Goal: Task Accomplishment & Management: Manage account settings

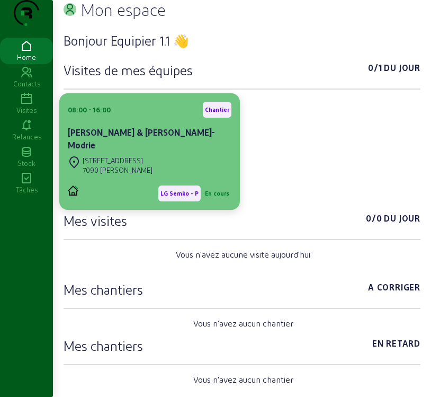
click at [134, 154] on div "[PERSON_NAME] & [PERSON_NAME]-Modrie" at bounding box center [150, 140] width 164 height 28
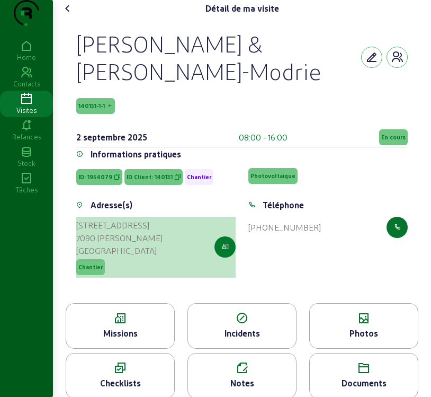
click at [222, 252] on icon "button" at bounding box center [225, 247] width 7 height 10
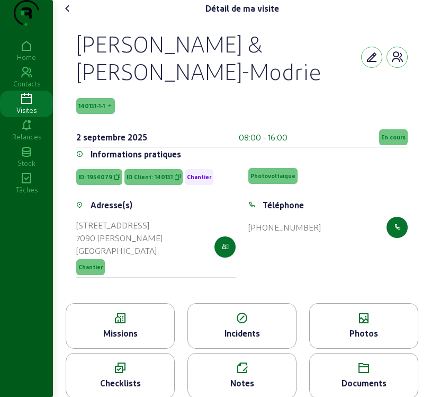
click at [136, 339] on div "Missions" at bounding box center [120, 333] width 108 height 13
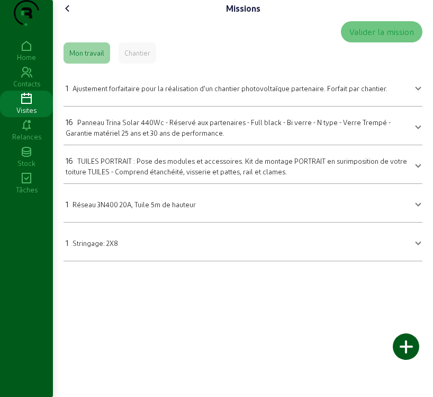
click at [202, 137] on span "Panneau Trina Solar 440Wc - Réservé aux partenaires - Full black - Bi verre - N…" at bounding box center [228, 127] width 325 height 19
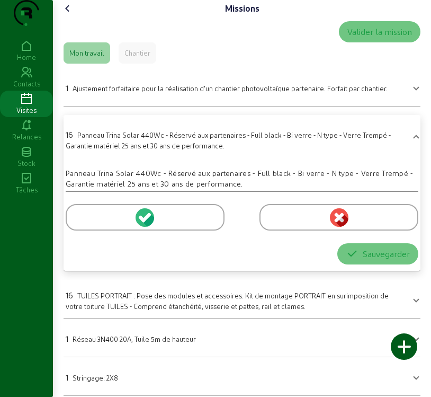
click at [143, 222] on icon at bounding box center [142, 218] width 7 height 7
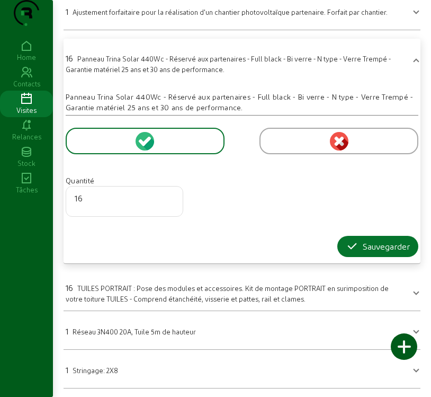
scroll to position [97, 0]
click at [357, 243] on div "Sauvegarder" at bounding box center [378, 246] width 64 height 13
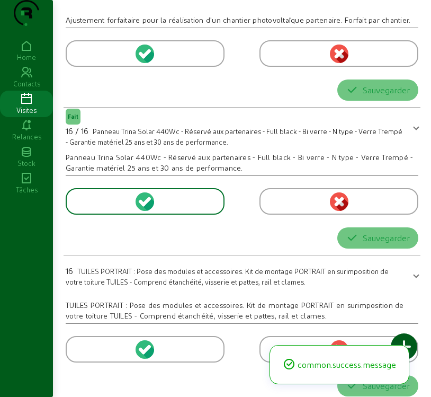
scroll to position [0, 0]
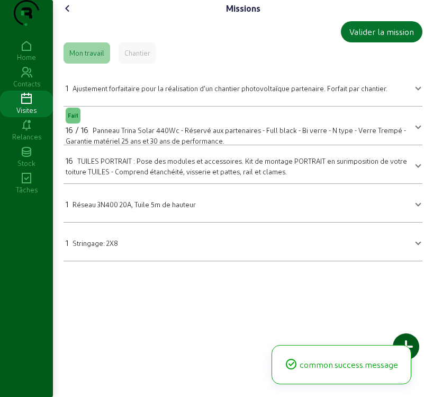
click at [219, 249] on mat-panel-title "1 Stringage: 2X8" at bounding box center [237, 241] width 342 height 15
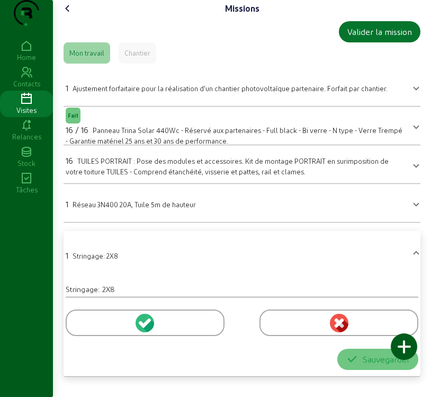
click at [142, 327] on icon at bounding box center [142, 323] width 7 height 7
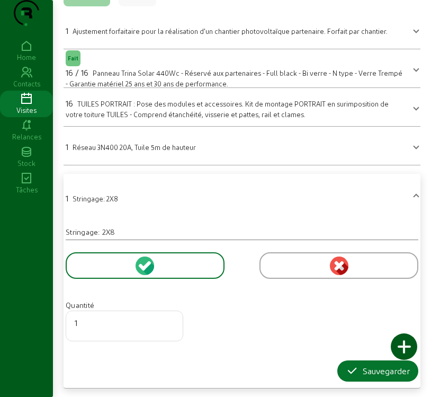
scroll to position [78, 0]
click at [359, 365] on div "Sauvegarder" at bounding box center [378, 370] width 64 height 13
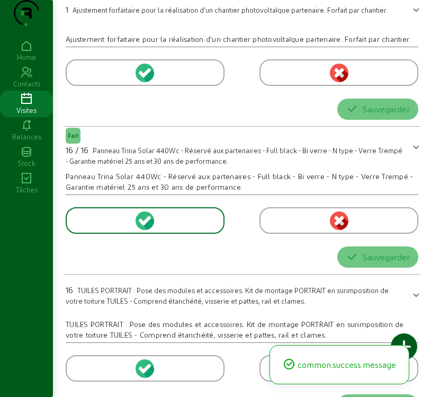
scroll to position [0, 0]
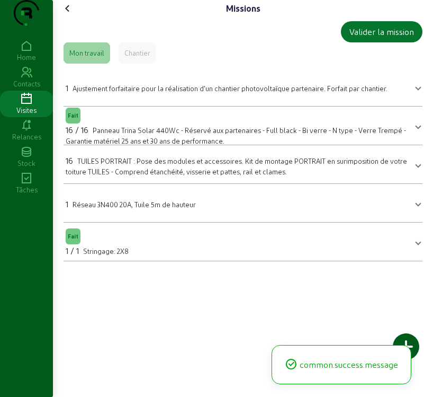
click at [200, 176] on div "16 TUILES PORTRAIT : Pose des modules et accessoires. Kit de montage PORTRAIT e…" at bounding box center [237, 165] width 342 height 22
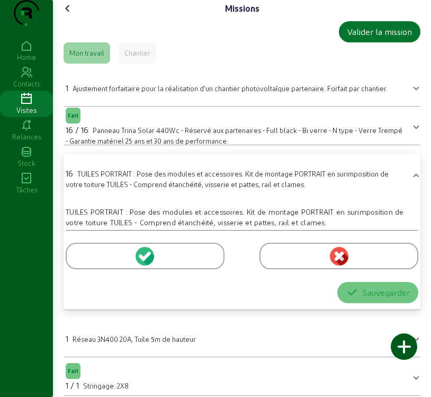
click at [144, 261] on icon at bounding box center [147, 256] width 10 height 10
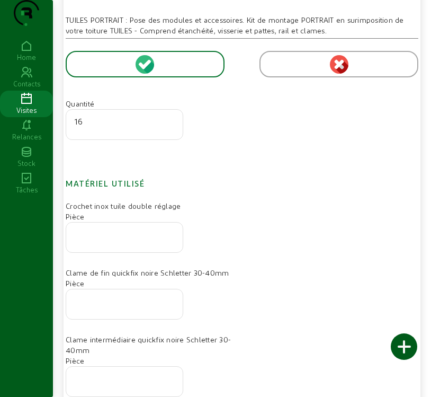
scroll to position [212, 0]
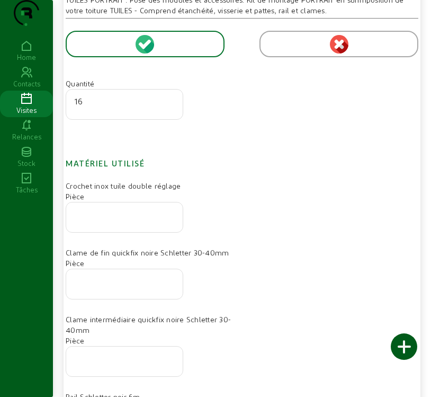
click at [113, 220] on input "number" at bounding box center [125, 214] width 100 height 13
type input "32"
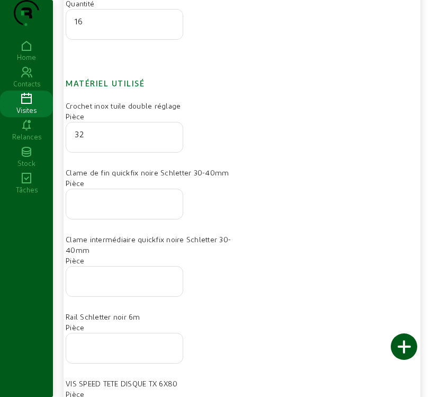
scroll to position [318, 0]
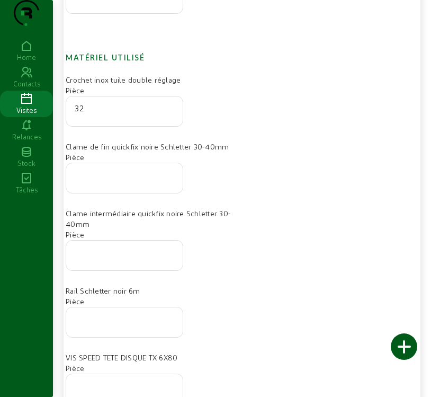
click at [140, 337] on div at bounding box center [125, 322] width 100 height 30
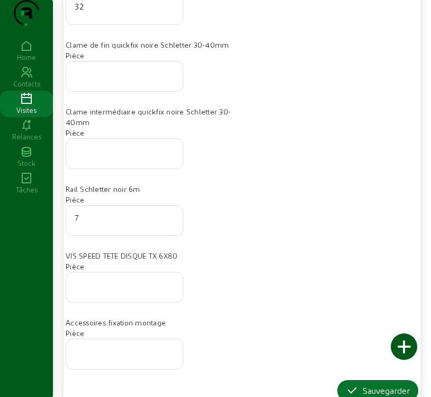
scroll to position [424, 0]
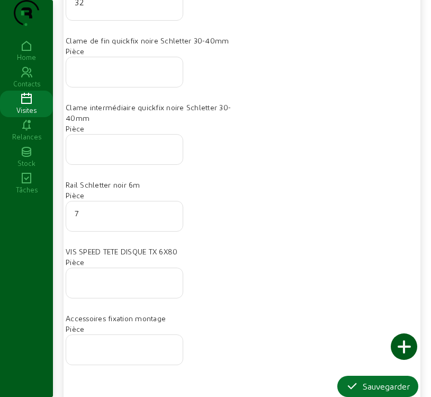
type input "7"
click at [102, 286] on input "number" at bounding box center [125, 279] width 100 height 13
type input "100"
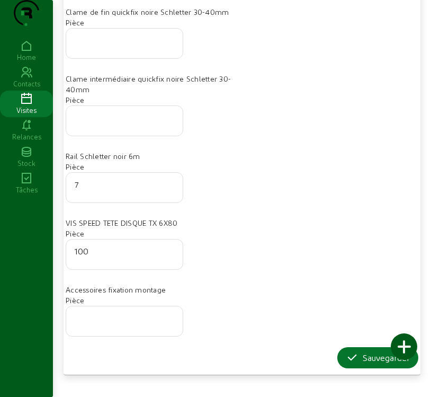
scroll to position [477, 0]
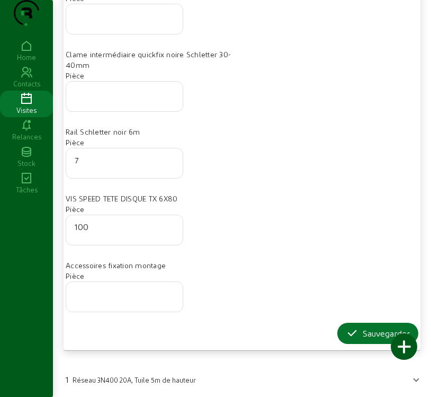
click at [132, 166] on input "7" at bounding box center [125, 160] width 100 height 13
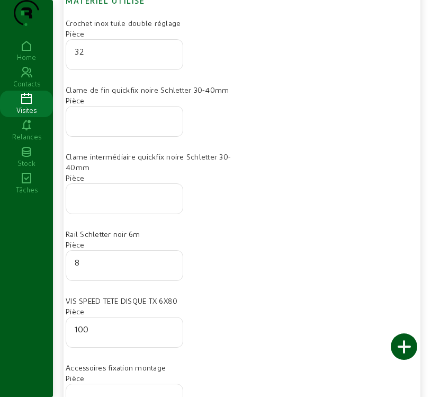
scroll to position [371, 0]
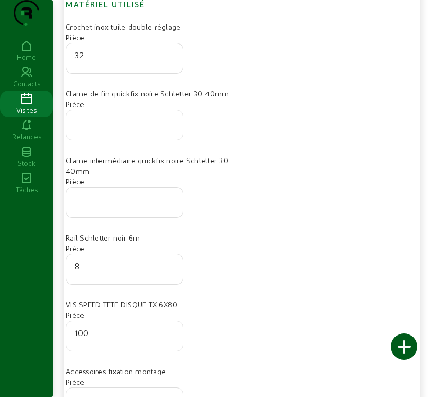
type input "8"
click at [128, 128] on input "number" at bounding box center [125, 121] width 100 height 13
click at [91, 128] on input "number" at bounding box center [125, 121] width 100 height 13
type input "8"
click at [112, 205] on input "number" at bounding box center [125, 199] width 100 height 13
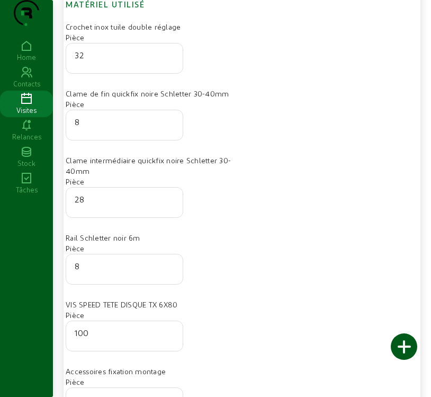
type input "28"
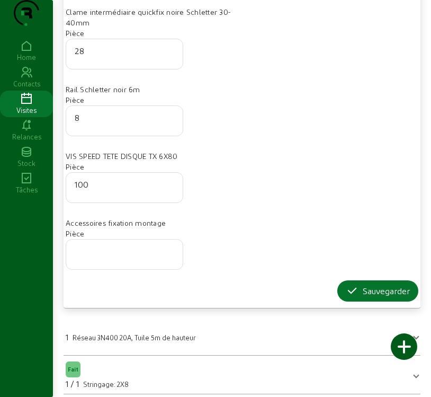
scroll to position [530, 0]
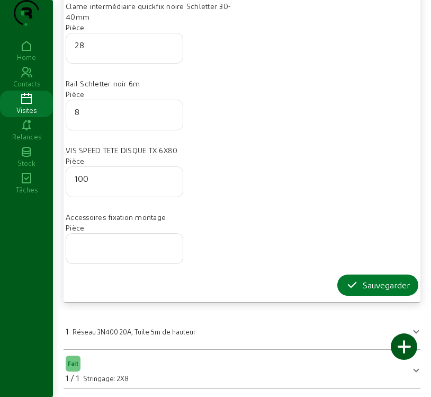
click at [371, 291] on div "Sauvegarder" at bounding box center [378, 285] width 64 height 13
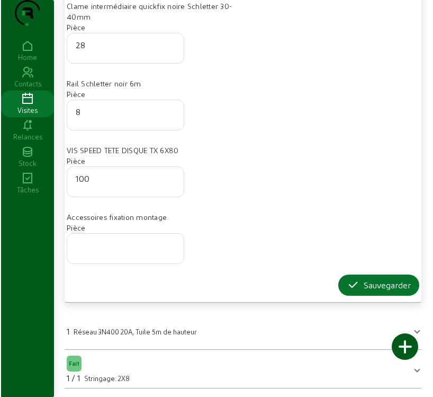
scroll to position [0, 0]
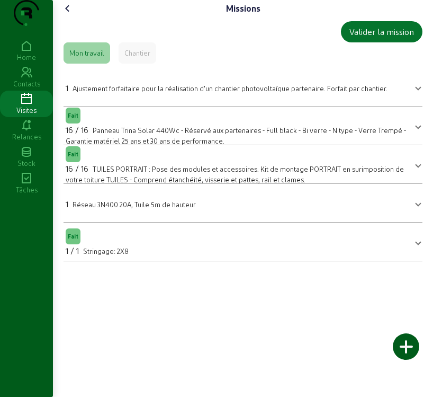
click at [409, 347] on div at bounding box center [406, 346] width 26 height 26
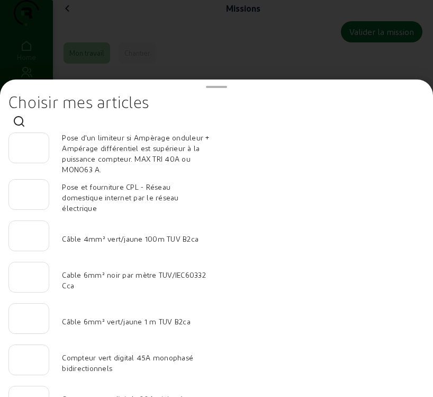
click at [26, 243] on div at bounding box center [28, 236] width 23 height 30
type input "2"
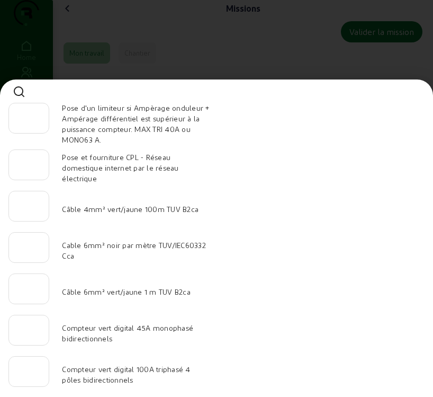
scroll to position [106, 0]
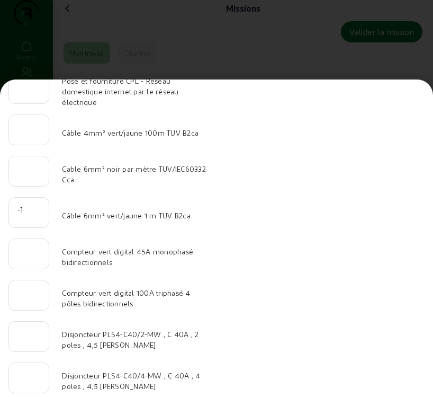
type input "-1"
click at [37, 216] on input "-1" at bounding box center [28, 209] width 23 height 13
type input "20"
click at [37, 173] on input "-1" at bounding box center [28, 168] width 23 height 13
type input "-2"
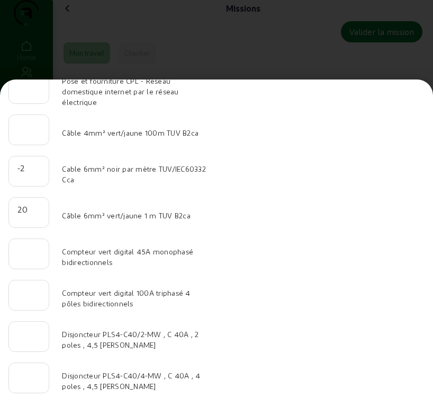
click at [37, 173] on input "-2" at bounding box center [28, 168] width 23 height 13
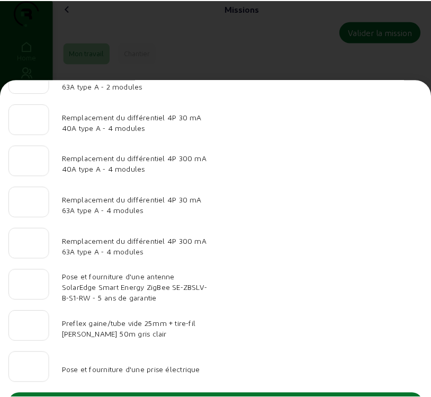
scroll to position [1097, 0]
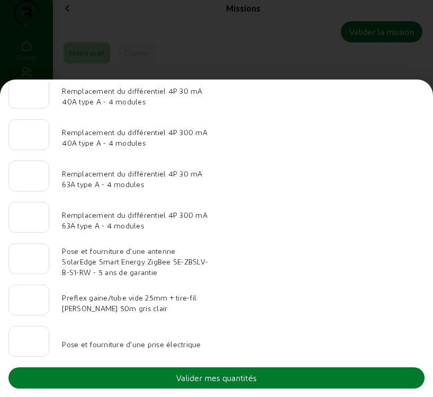
type input "80"
click at [222, 380] on div "Valider mes quantités" at bounding box center [216, 377] width 80 height 13
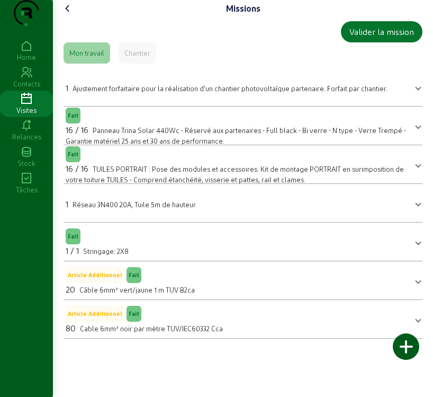
click at [71, 15] on icon at bounding box center [67, 8] width 13 height 13
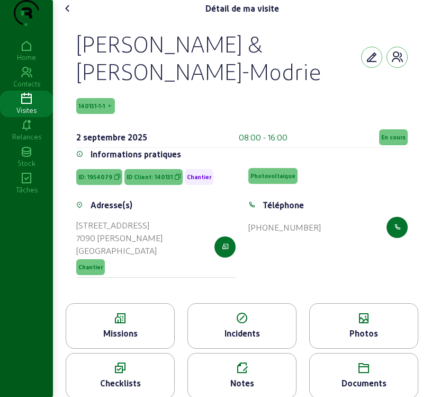
click at [367, 339] on div "Photos" at bounding box center [364, 333] width 108 height 13
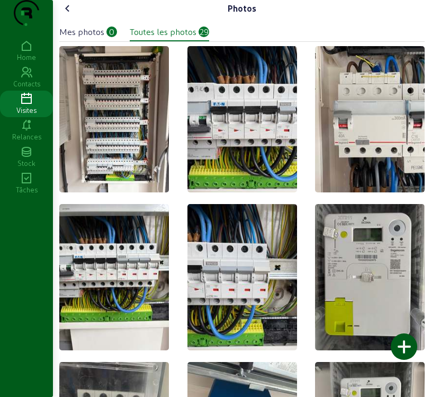
click at [83, 38] on div "Mes photos" at bounding box center [81, 31] width 45 height 13
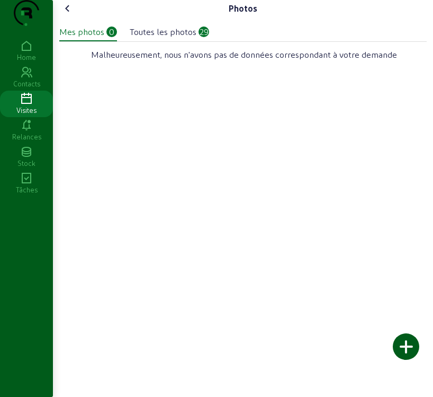
click at [404, 349] on div at bounding box center [406, 346] width 26 height 26
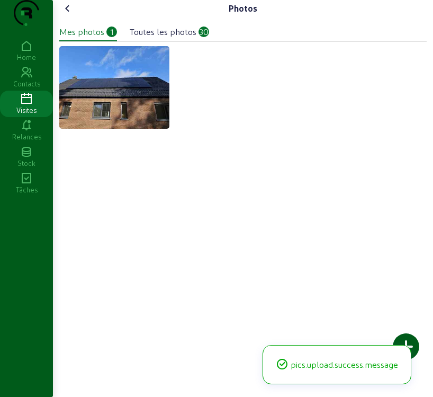
click at [407, 344] on div at bounding box center [406, 346] width 26 height 26
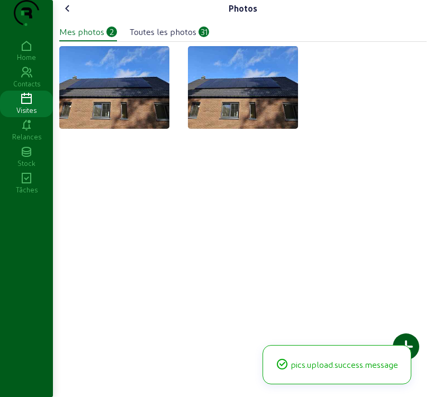
click at [245, 105] on img at bounding box center [243, 87] width 110 height 83
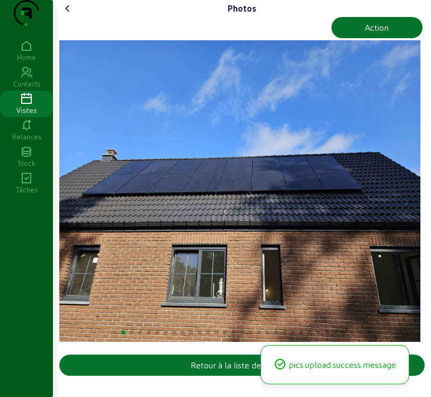
click at [67, 15] on icon at bounding box center [67, 8] width 13 height 13
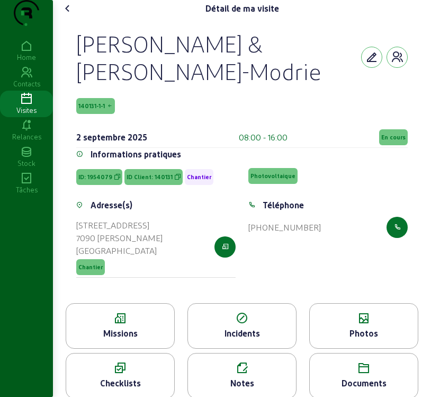
click at [383, 347] on div "Photos" at bounding box center [363, 326] width 109 height 46
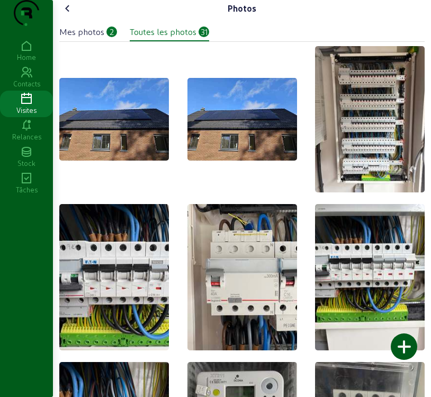
click at [399, 348] on div at bounding box center [404, 346] width 26 height 26
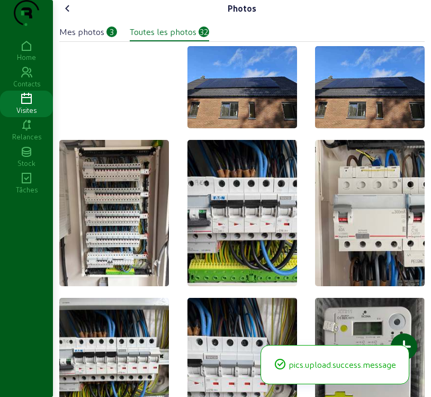
click at [123, 92] on img at bounding box center [114, 92] width 110 height 0
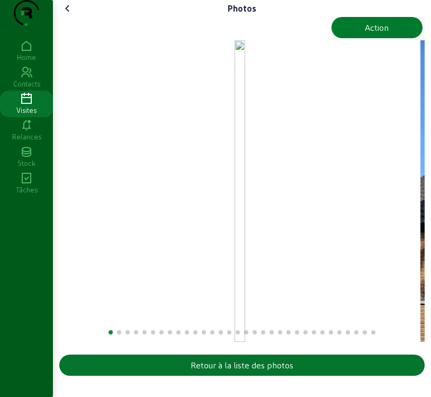
click at [388, 38] on button "Action" at bounding box center [377, 27] width 92 height 21
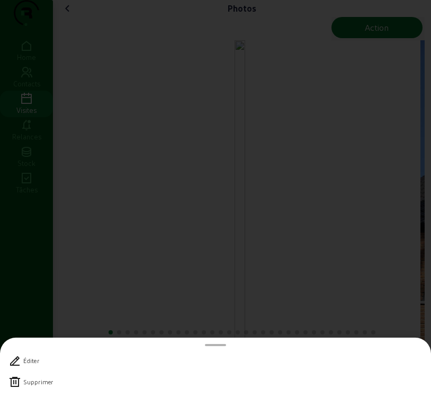
click at [22, 384] on div "Supprimer" at bounding box center [215, 381] width 414 height 21
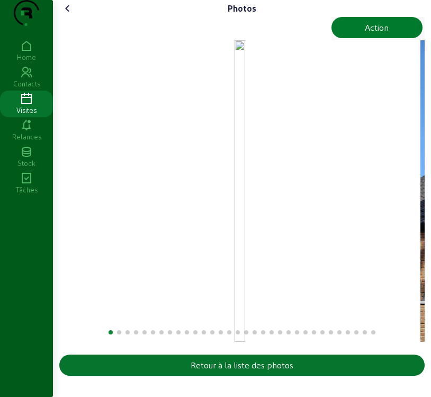
click at [388, 38] on button "Action" at bounding box center [377, 27] width 92 height 21
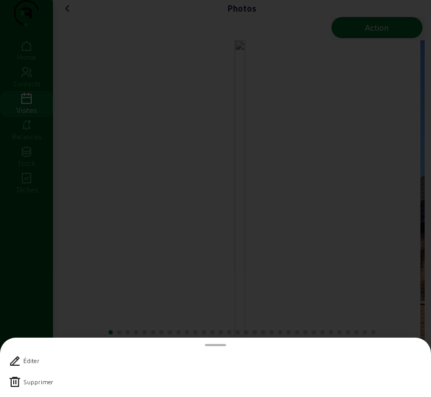
click at [15, 382] on icon at bounding box center [14, 381] width 13 height 13
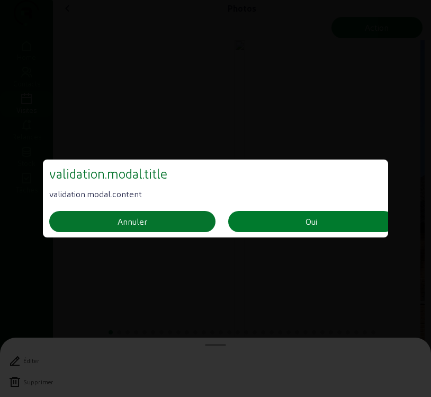
click at [307, 218] on div "Oui" at bounding box center [312, 221] width 12 height 13
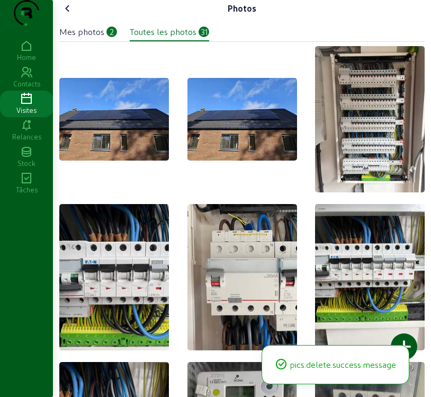
click at [92, 38] on div "Mes photos" at bounding box center [81, 31] width 45 height 13
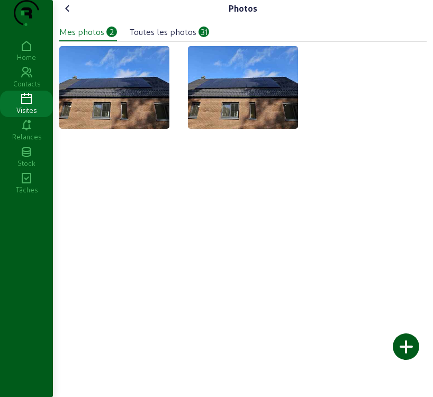
click at [413, 351] on div at bounding box center [406, 346] width 26 height 26
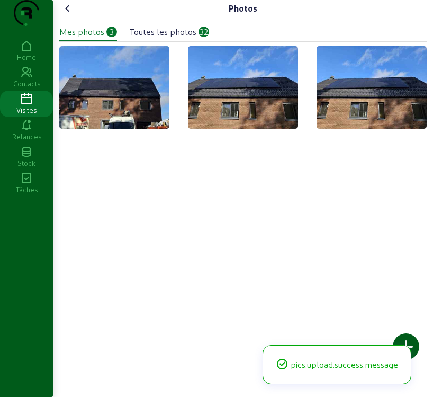
click at [411, 342] on div at bounding box center [406, 346] width 26 height 26
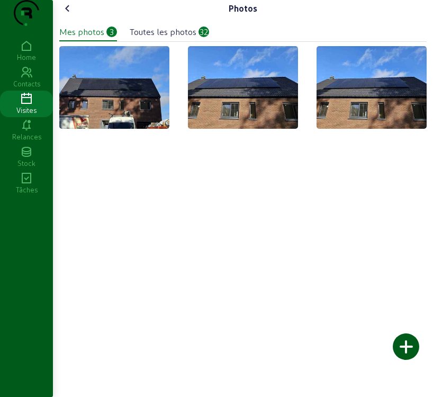
click at [106, 116] on cam-files-display "Mes photos 3 Toutes les photos 32" at bounding box center [242, 74] width 367 height 115
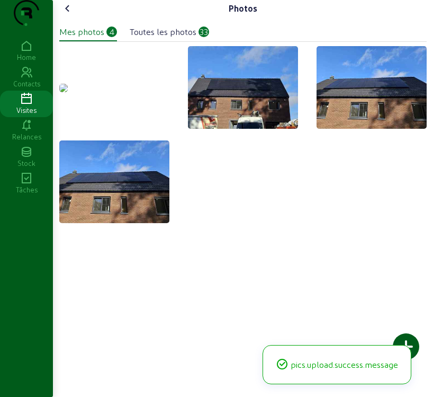
click at [68, 92] on img at bounding box center [63, 88] width 8 height 8
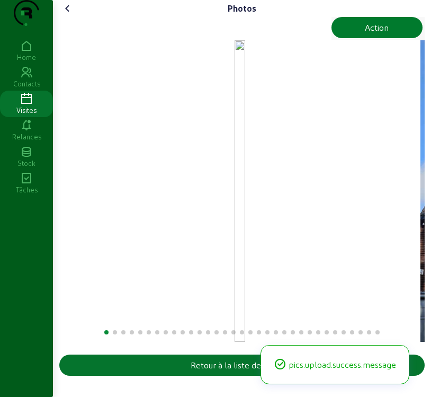
click at [393, 38] on button "Action" at bounding box center [377, 27] width 92 height 21
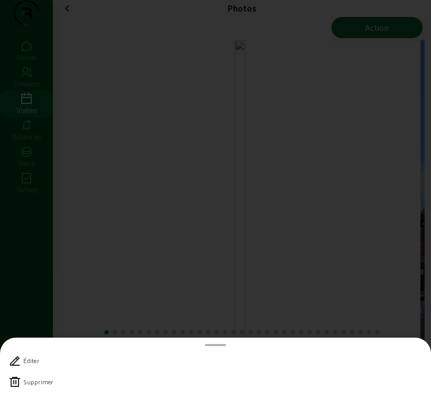
click at [18, 386] on icon at bounding box center [14, 381] width 13 height 13
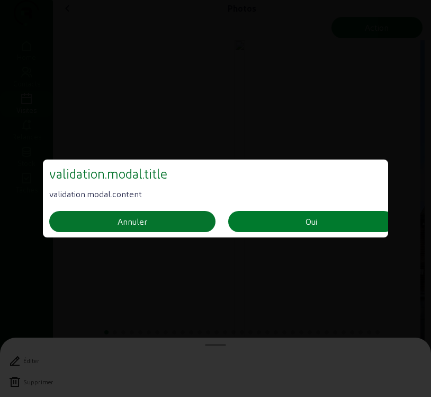
click at [317, 215] on div "Oui" at bounding box center [312, 221] width 12 height 13
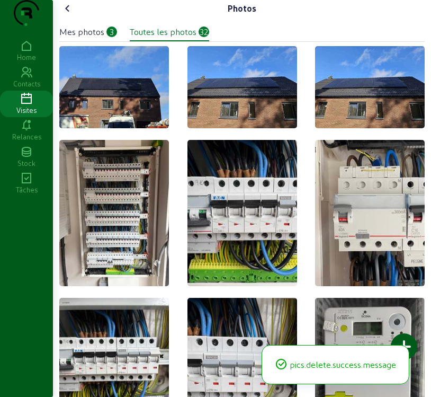
click at [97, 38] on div "Mes photos" at bounding box center [81, 31] width 45 height 13
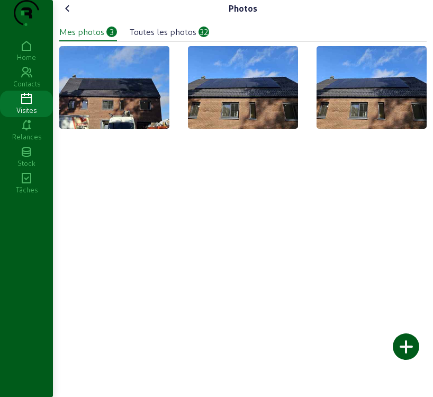
click at [407, 346] on div at bounding box center [406, 346] width 26 height 26
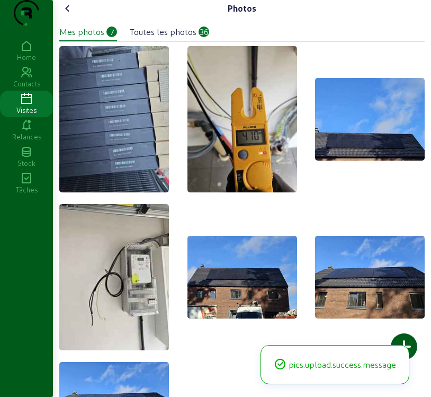
click at [106, 38] on div "Mes photos 7" at bounding box center [88, 31] width 58 height 13
click at [411, 347] on div at bounding box center [404, 346] width 26 height 26
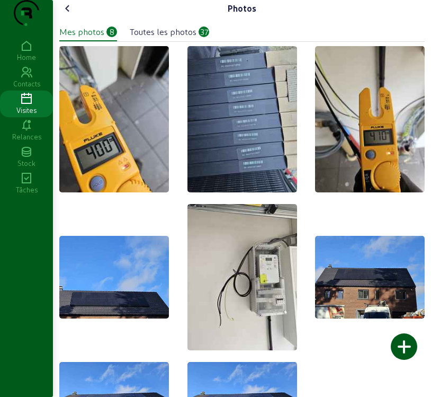
click at [92, 38] on div "Mes photos" at bounding box center [81, 31] width 45 height 13
click at [85, 38] on div "Mes photos" at bounding box center [81, 31] width 45 height 13
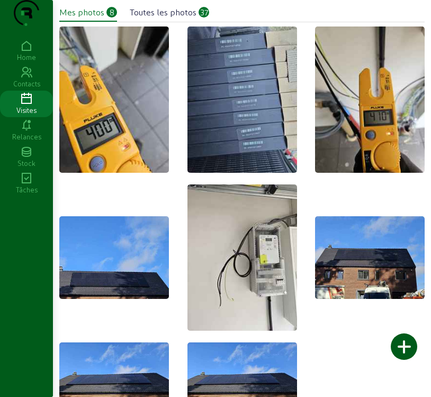
scroll to position [19, 0]
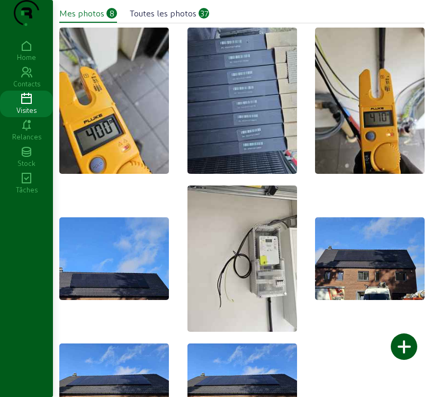
click at [407, 350] on div at bounding box center [404, 346] width 26 height 26
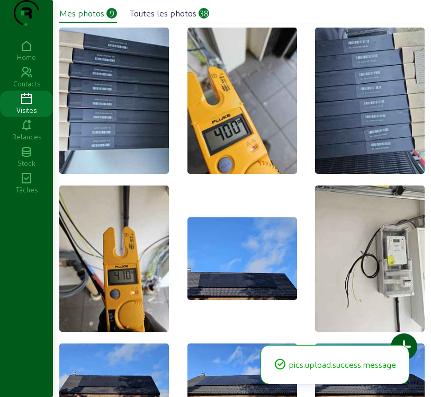
click at [410, 344] on div at bounding box center [404, 346] width 26 height 26
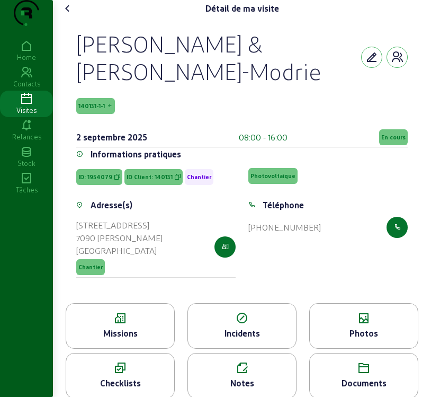
click at [397, 141] on span "En cours" at bounding box center [393, 136] width 24 height 7
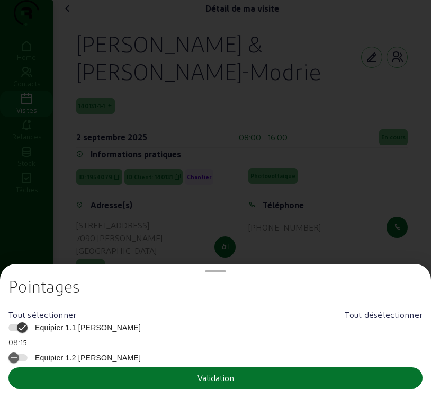
click at [65, 323] on span "Equipier 1.1 [PERSON_NAME]" at bounding box center [85, 327] width 111 height 11
click at [28, 324] on button "Equipier 1.1 [PERSON_NAME]" at bounding box center [17, 327] width 19 height 7
click at [82, 381] on button "Validation" at bounding box center [215, 377] width 414 height 21
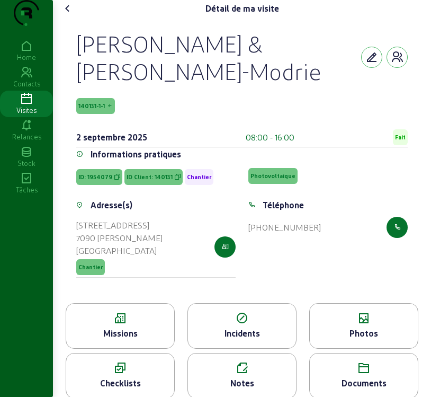
click at [122, 325] on icon at bounding box center [120, 318] width 108 height 13
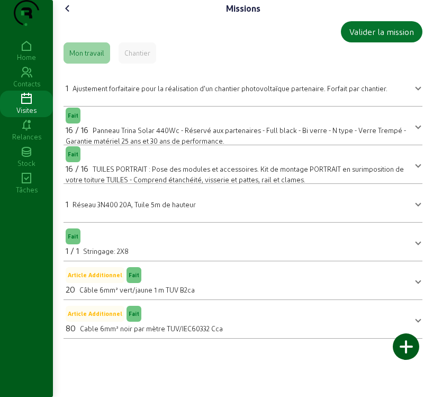
click at [72, 15] on icon at bounding box center [67, 8] width 13 height 13
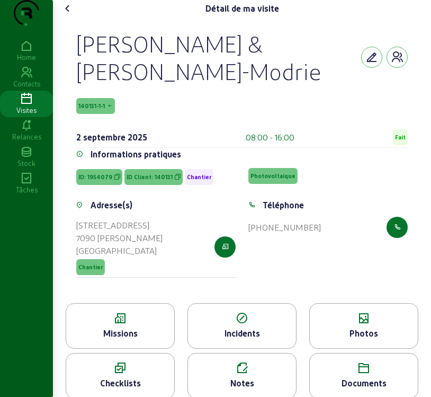
click at [111, 114] on span "140131-1-1" at bounding box center [95, 106] width 39 height 16
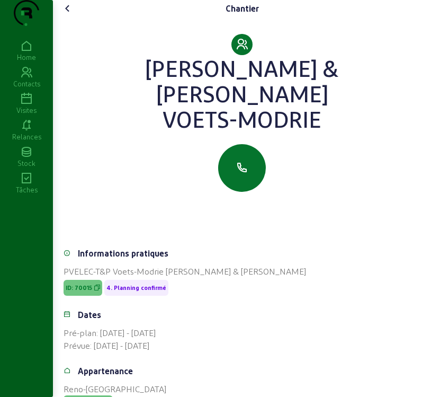
click at [70, 15] on icon at bounding box center [67, 8] width 13 height 13
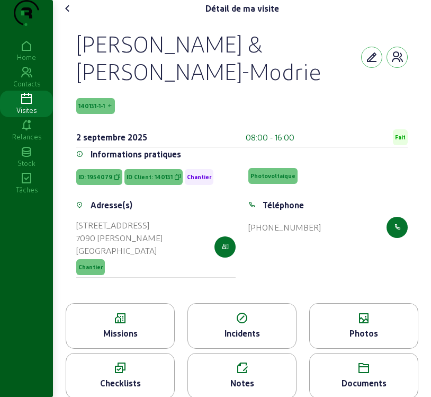
click at [151, 325] on icon at bounding box center [120, 318] width 108 height 13
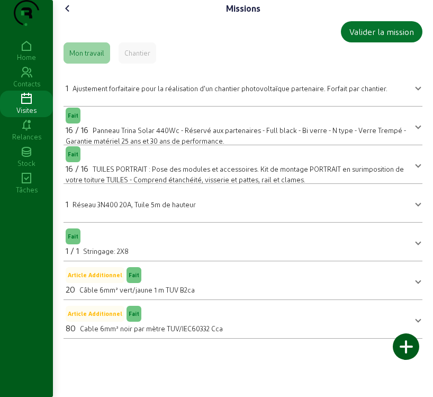
click at [69, 15] on icon at bounding box center [67, 8] width 13 height 13
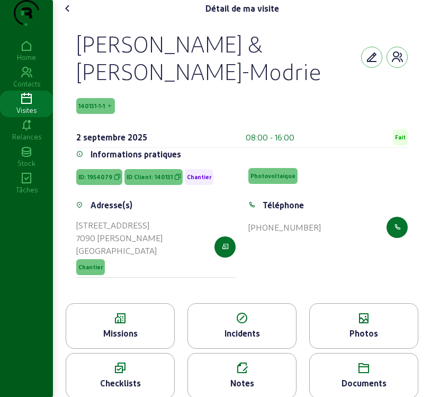
click at [67, 15] on icon at bounding box center [67, 8] width 13 height 13
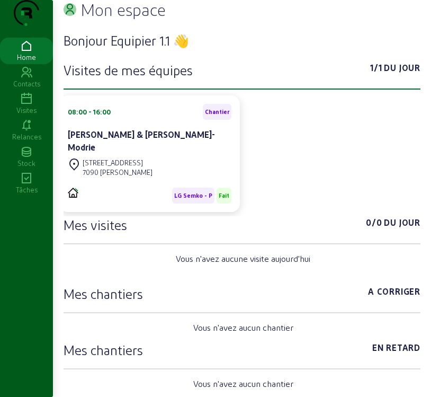
click at [31, 105] on icon at bounding box center [26, 99] width 53 height 13
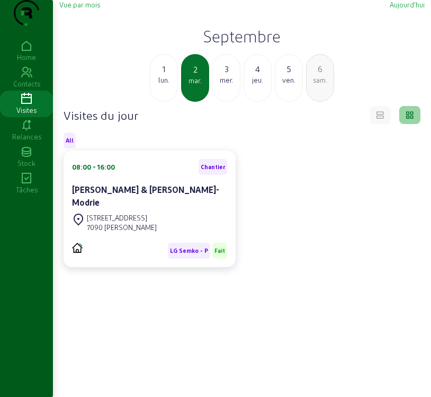
click at [73, 8] on span "Vue par mois" at bounding box center [79, 5] width 41 height 8
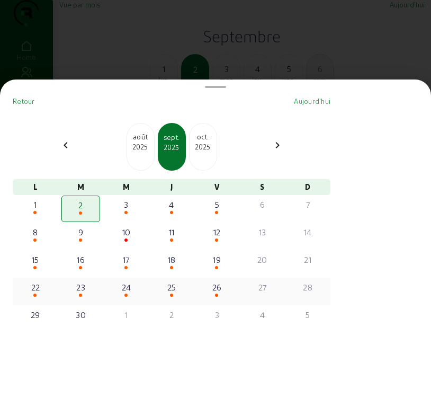
click at [131, 292] on div "24" at bounding box center [125, 287] width 37 height 13
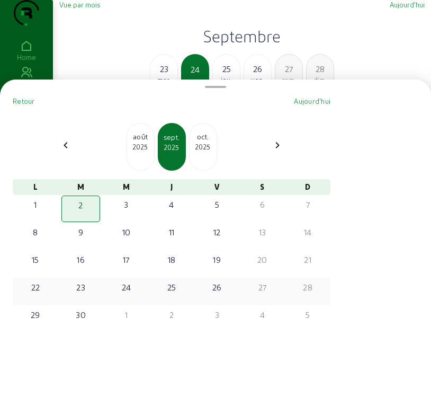
click at [131, 292] on div "Retour Aujourd'hui chevron_left août [DATE] 2025 [DATE] chevron_right L M M J V…" at bounding box center [171, 242] width 326 height 300
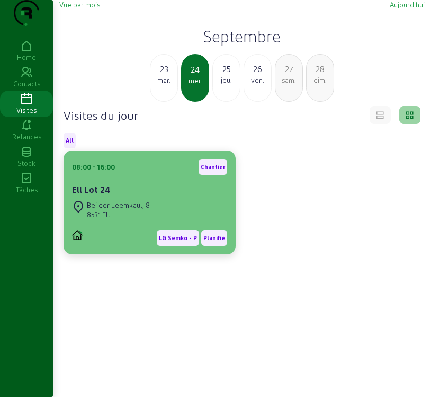
click at [107, 219] on div "8531 Ell" at bounding box center [118, 215] width 63 height 10
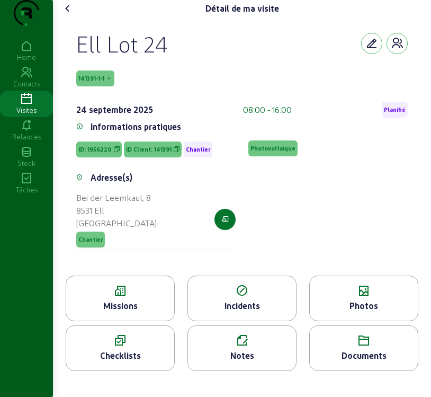
click at [92, 82] on span "141391-1-1" at bounding box center [91, 78] width 26 height 7
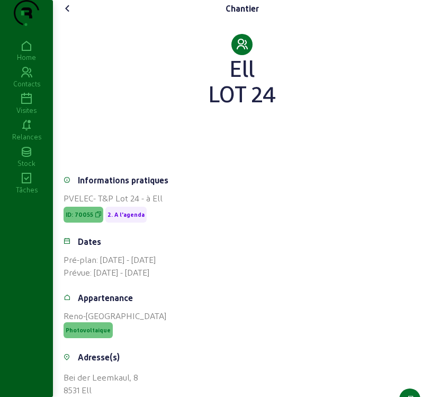
click at [70, 15] on icon at bounding box center [67, 8] width 13 height 13
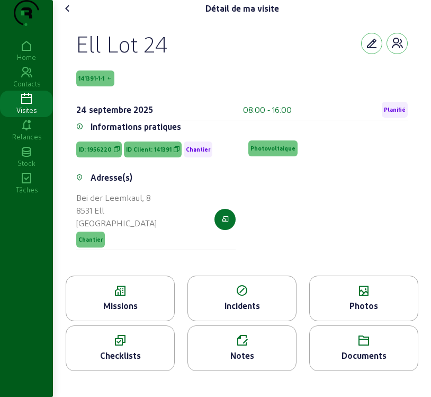
click at [113, 312] on div "Missions" at bounding box center [120, 305] width 108 height 13
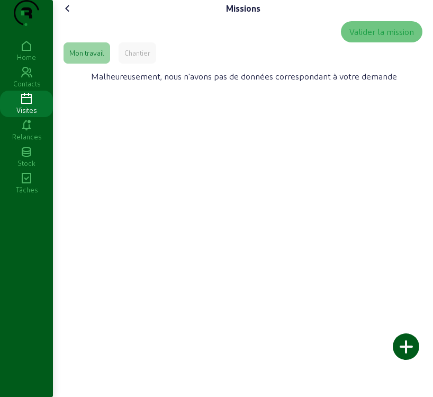
click at [70, 15] on icon at bounding box center [67, 8] width 13 height 13
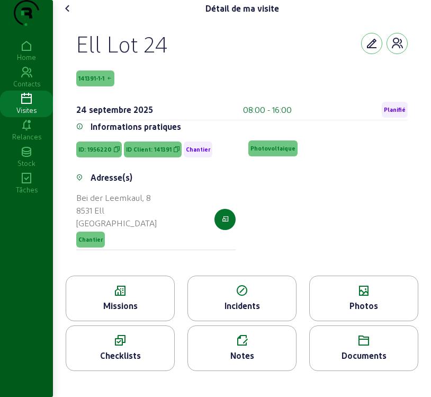
click at [384, 312] on div "Photos" at bounding box center [364, 305] width 108 height 13
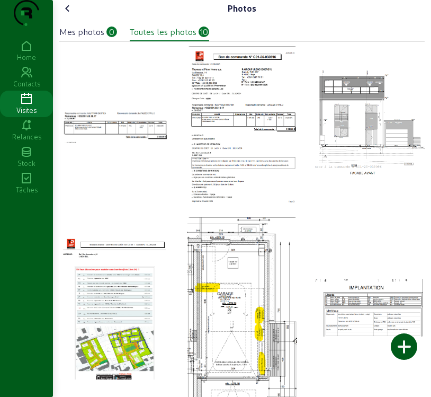
click at [73, 15] on icon at bounding box center [67, 8] width 13 height 13
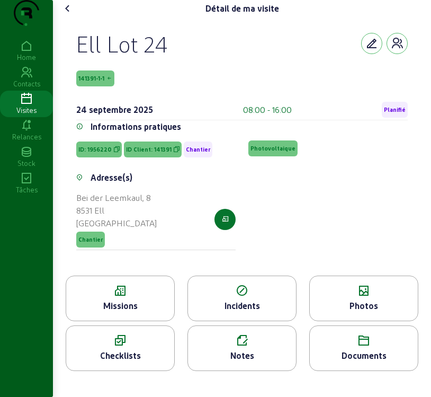
click at [69, 15] on icon at bounding box center [67, 8] width 13 height 13
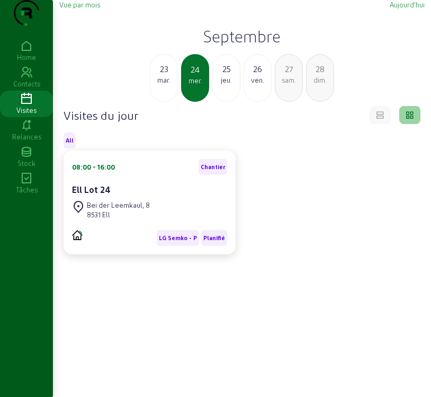
click at [75, 8] on span "Vue par mois" at bounding box center [79, 5] width 41 height 8
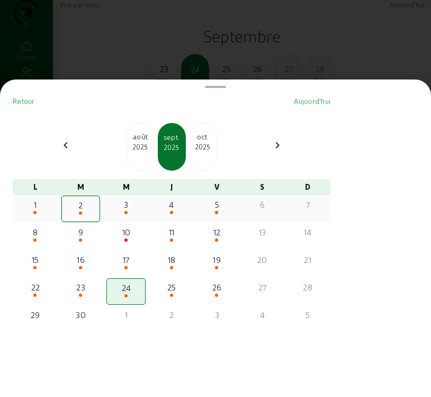
click at [130, 211] on div "3" at bounding box center [125, 204] width 37 height 13
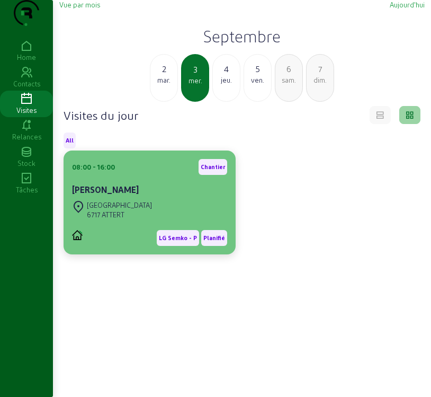
click at [140, 219] on div "6717 ATTERT" at bounding box center [119, 215] width 65 height 10
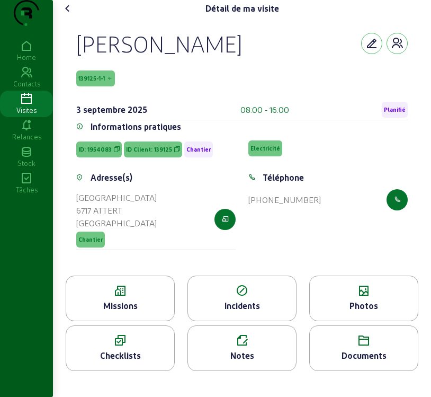
click at [117, 297] on icon at bounding box center [120, 290] width 108 height 13
